Goal: Task Accomplishment & Management: Use online tool/utility

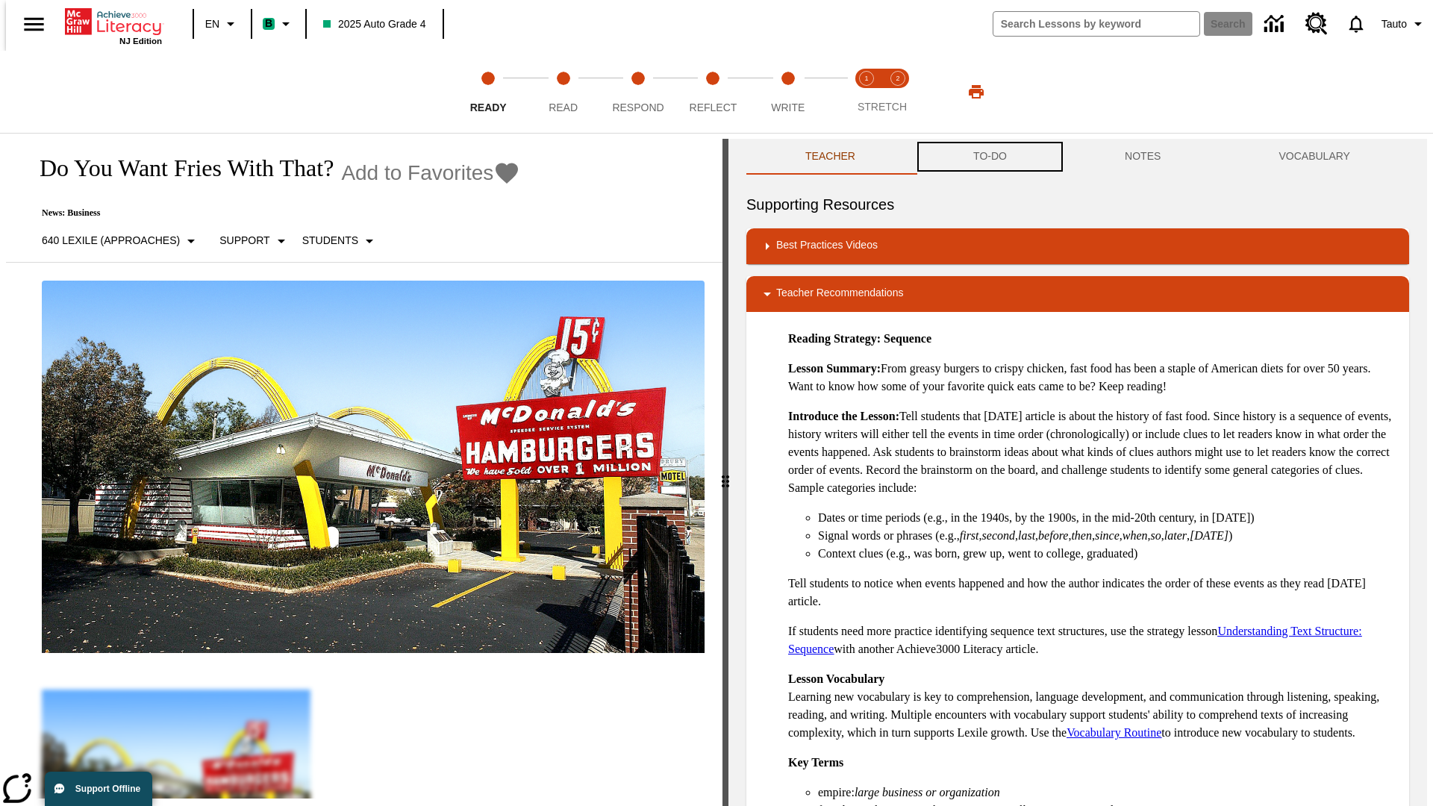
click at [989, 157] on button "TO-DO" at bounding box center [990, 157] width 152 height 36
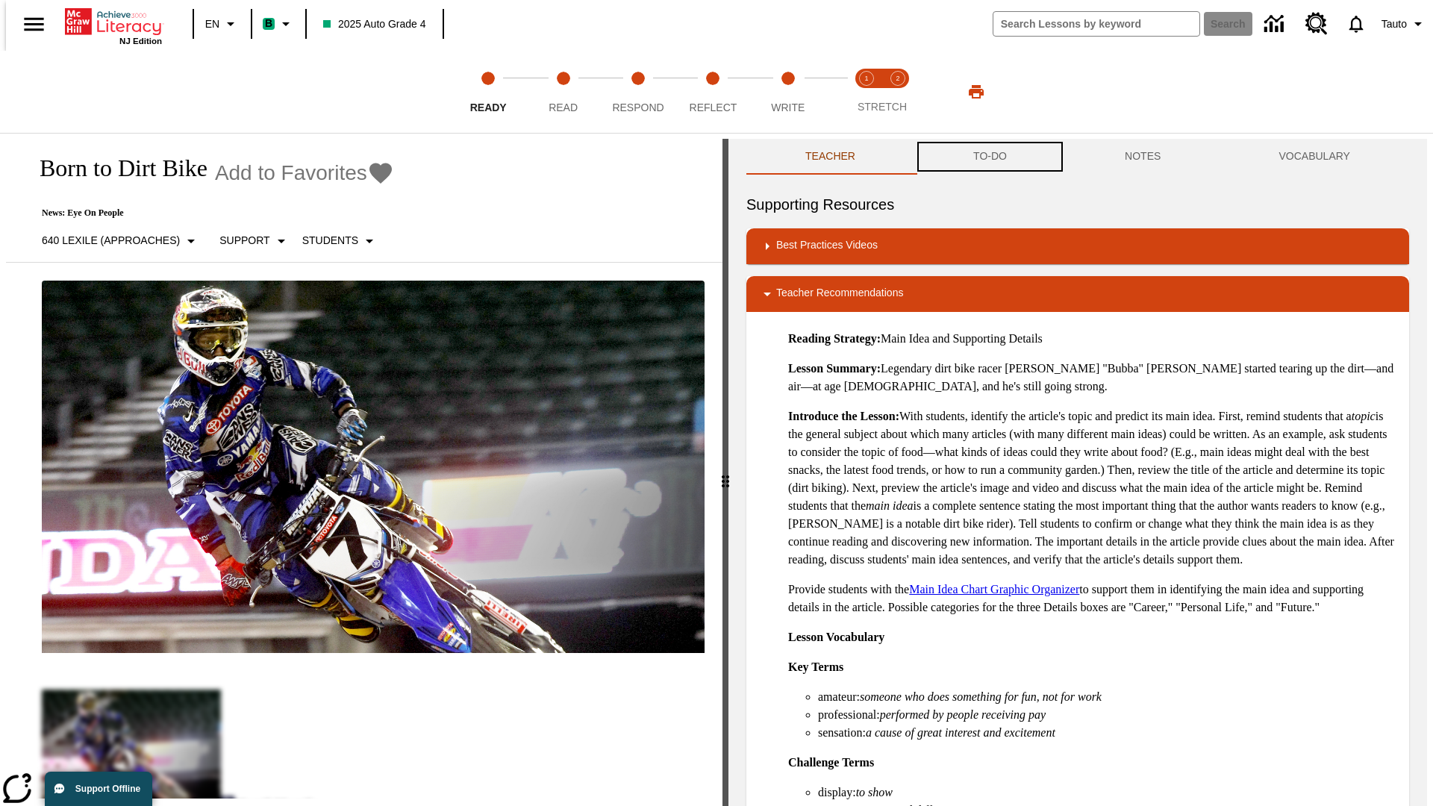
click at [989, 157] on button "TO-DO" at bounding box center [990, 157] width 152 height 36
